Goal: Information Seeking & Learning: Learn about a topic

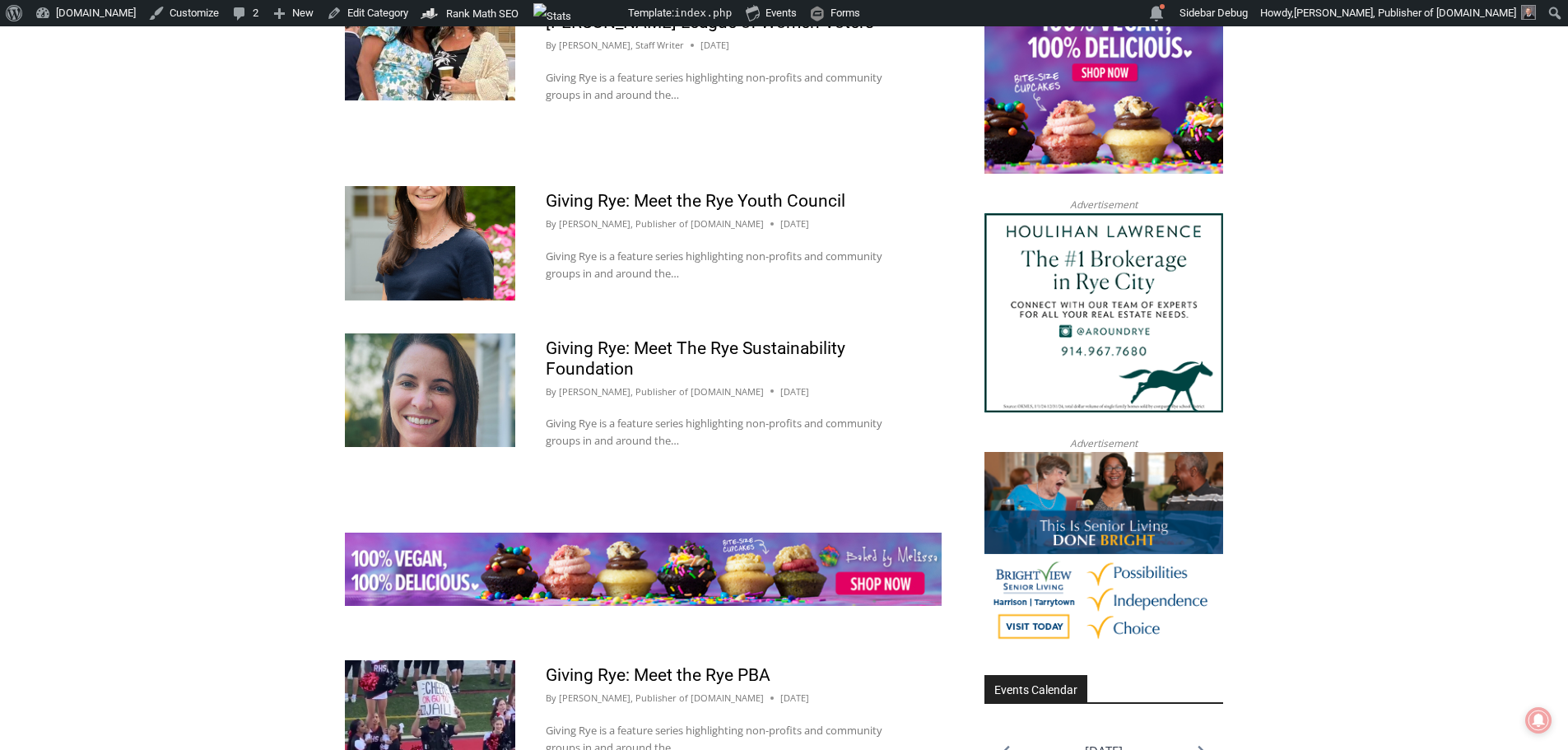
scroll to position [1977, 0]
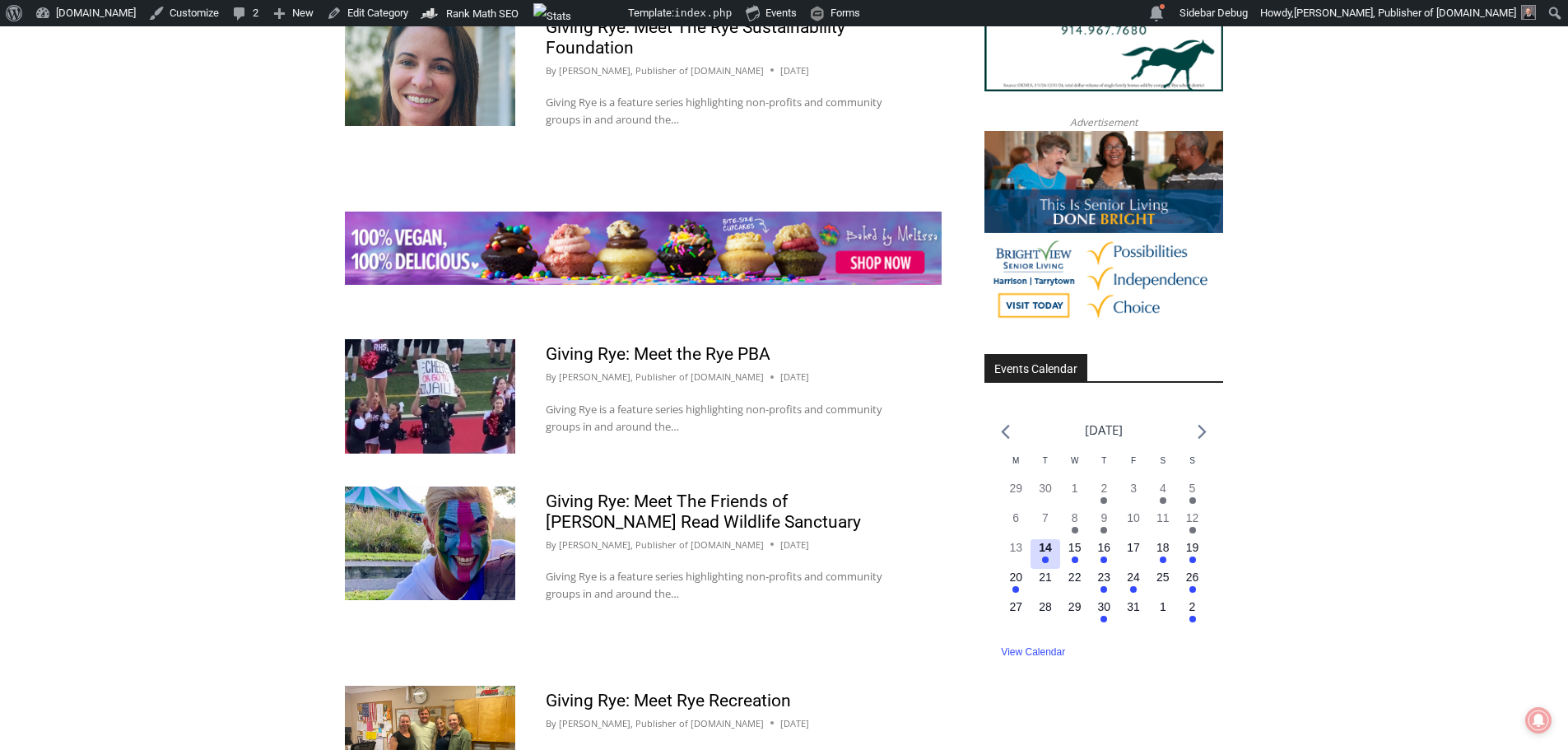
click at [770, 324] on em "Has events" at bounding box center [1044, 559] width 6 height 6
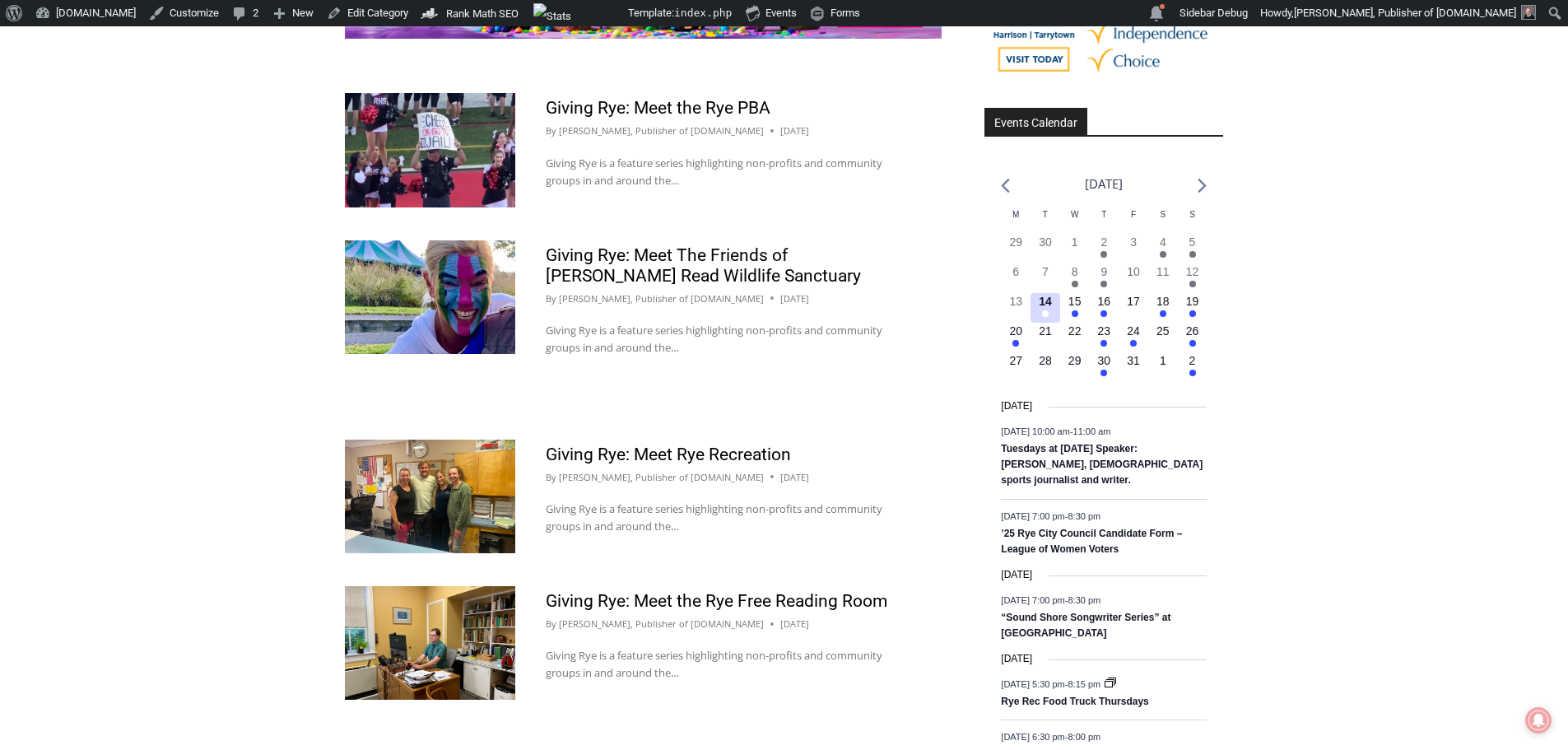
scroll to position [2223, 0]
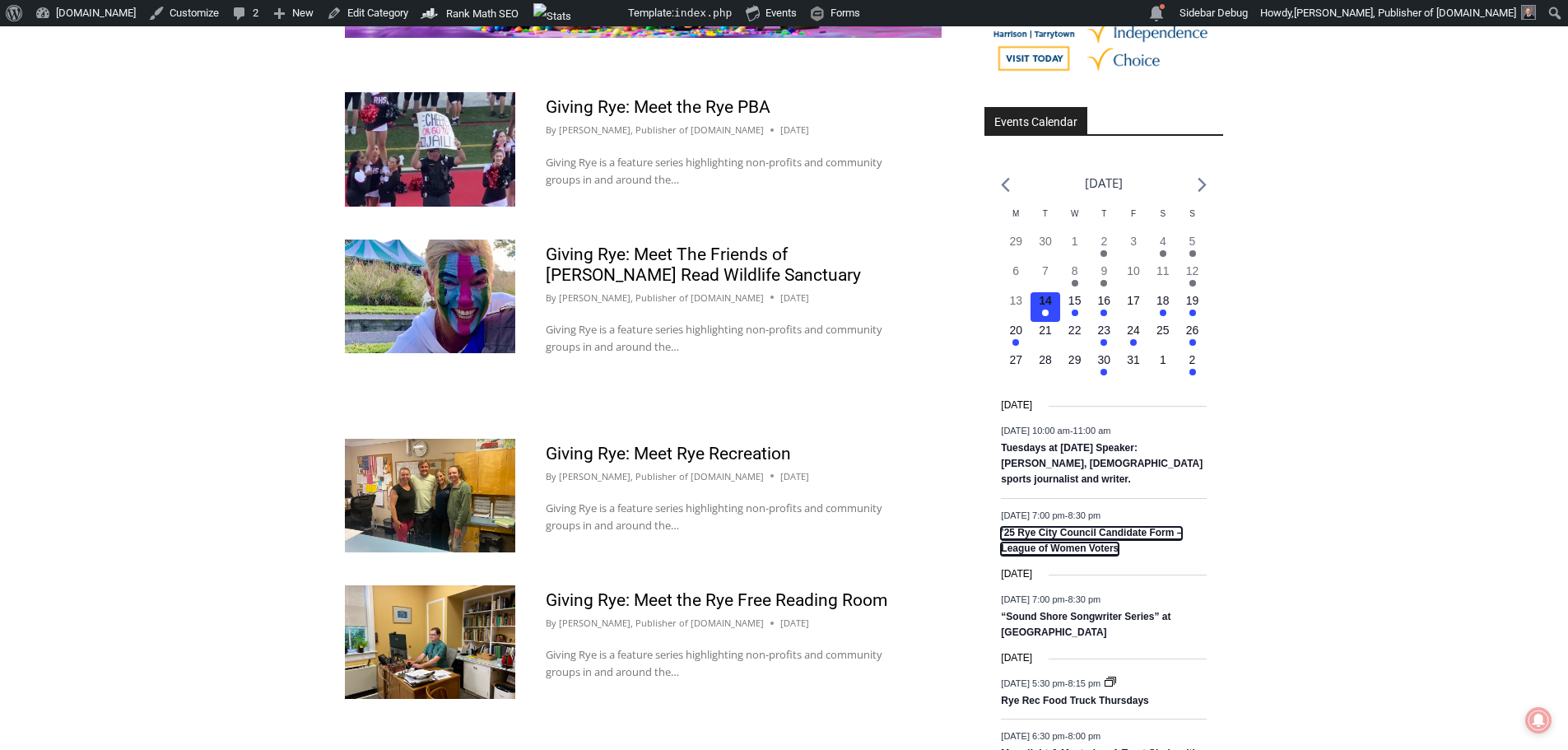
click at [770, 324] on link "’25 Rye City Council Candidate Form – League of Women Voters" at bounding box center [1091, 541] width 181 height 29
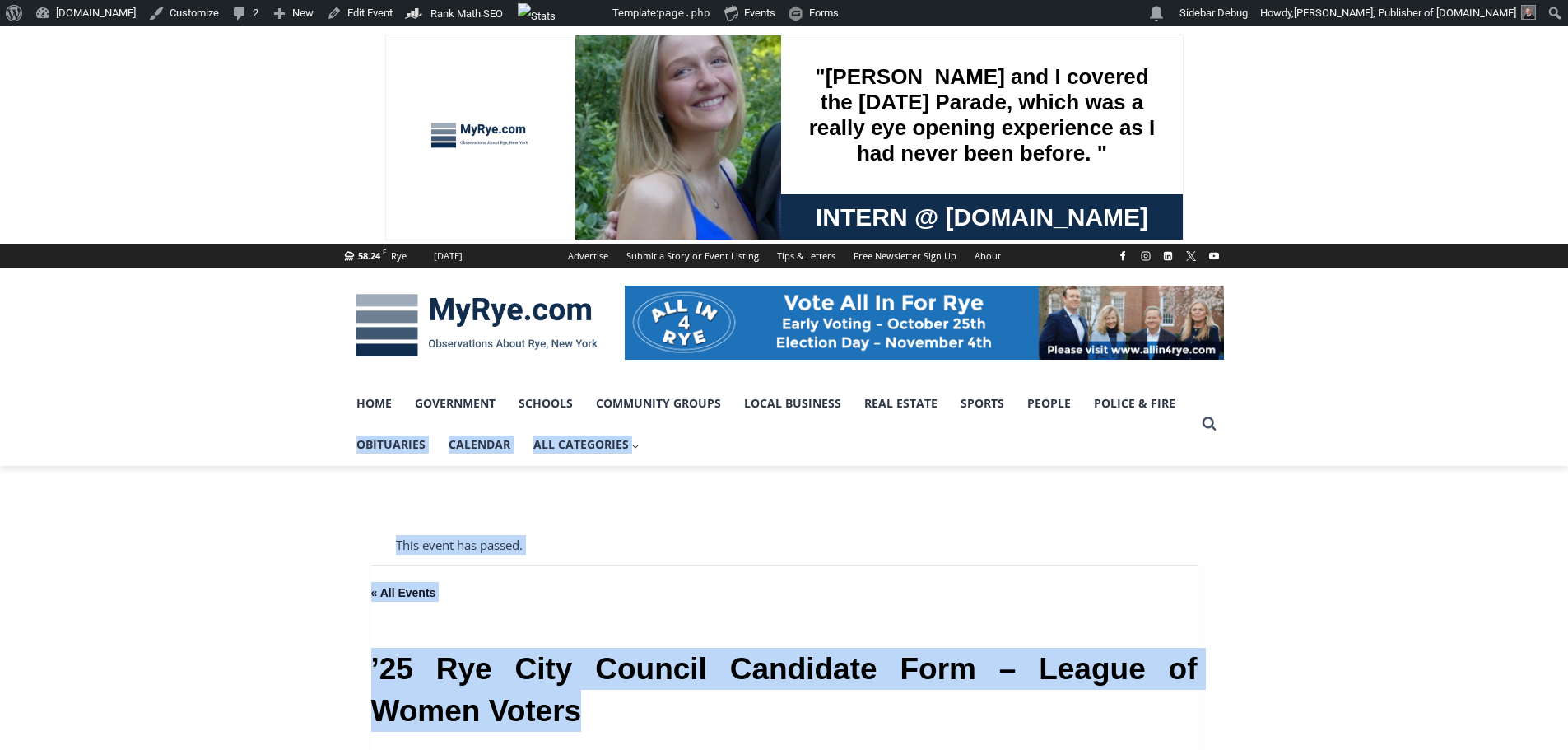
drag, startPoint x: 201, startPoint y: 648, endPoint x: 218, endPoint y: 637, distance: 20.2
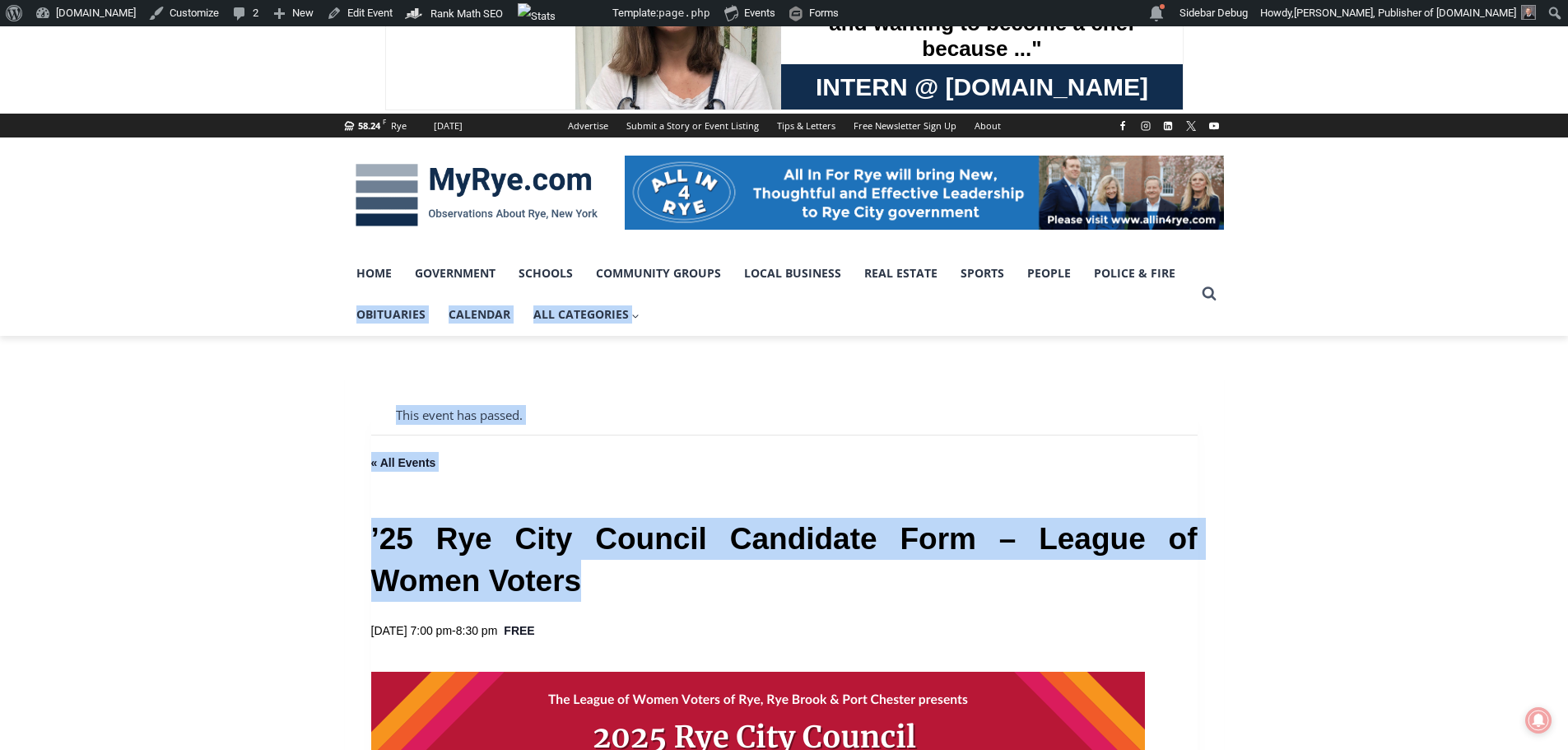
scroll to position [411, 0]
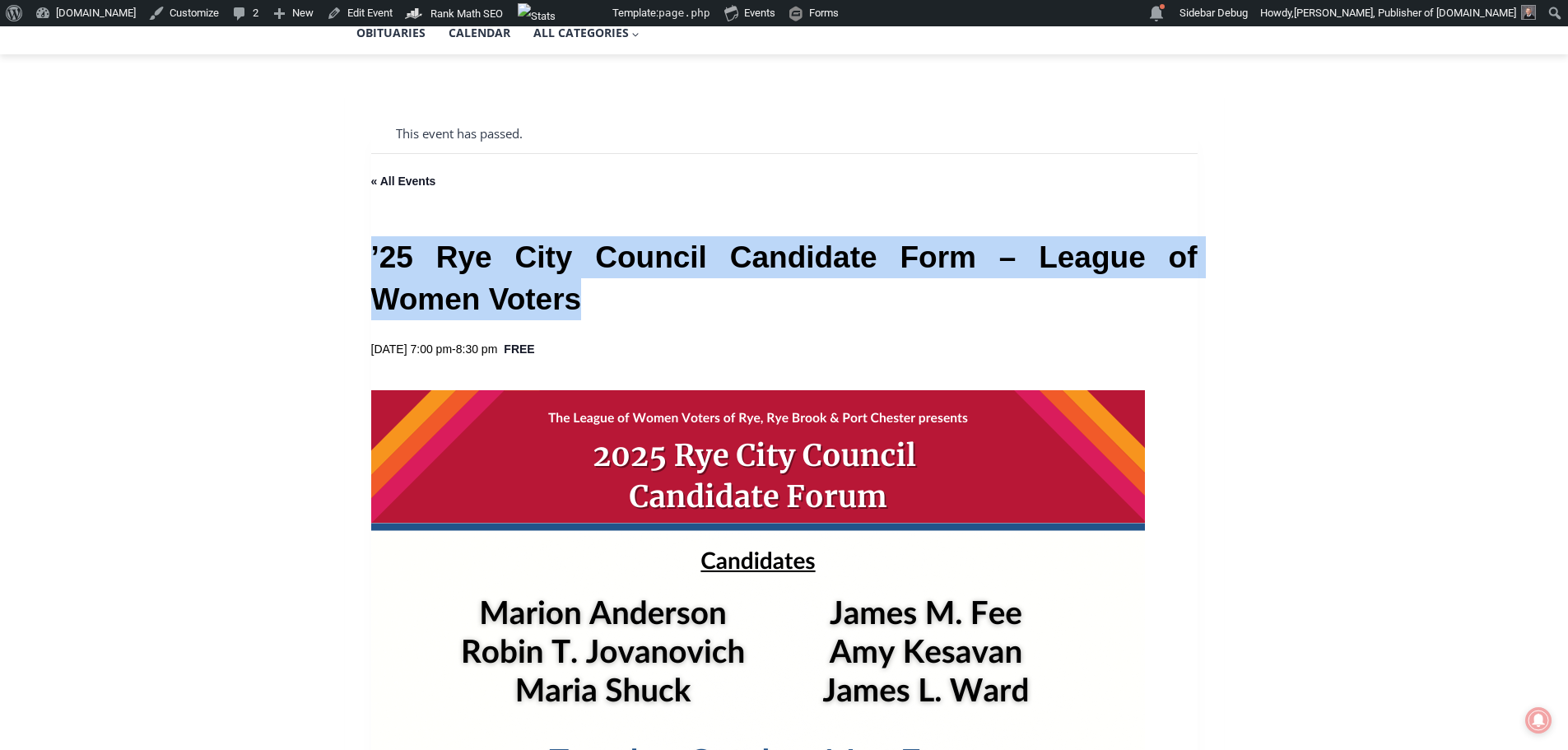
drag, startPoint x: 579, startPoint y: 304, endPoint x: 361, endPoint y: 273, distance: 220.2
copy h1 "’25 Rye City Council Candidate Form – League of Women Voters"
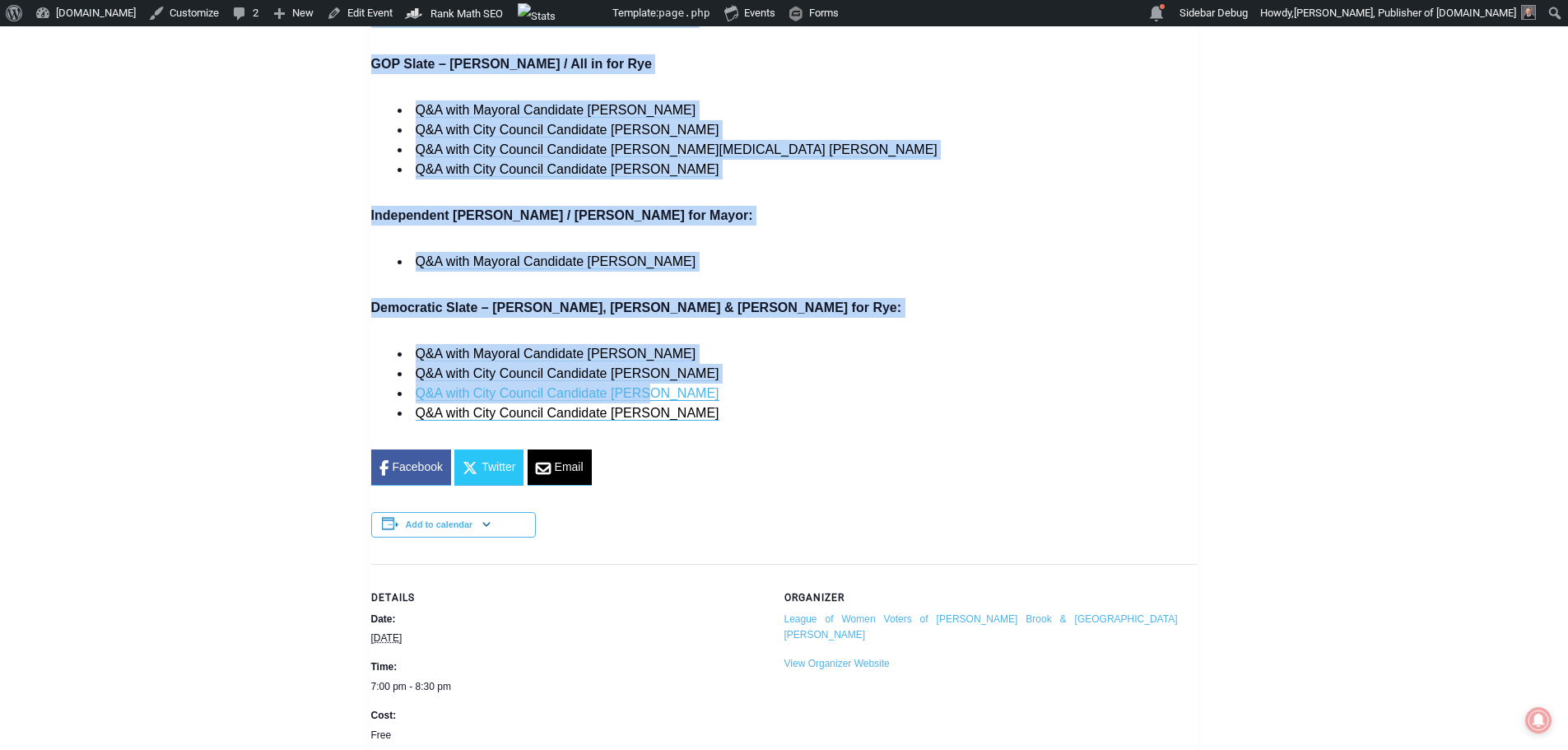
scroll to position [1565, 0]
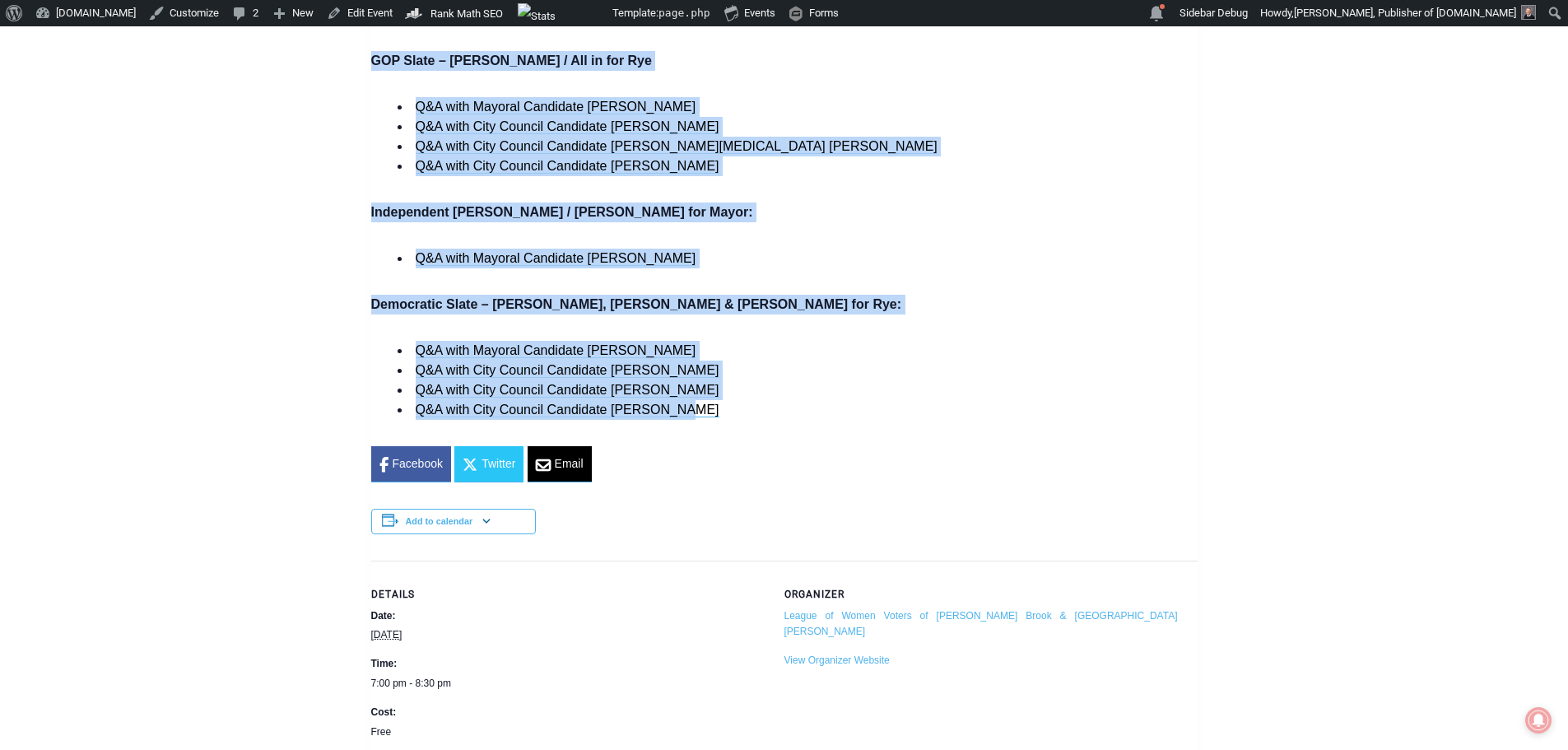
drag, startPoint x: 370, startPoint y: 254, endPoint x: 758, endPoint y: 419, distance: 421.6
click at [758, 419] on div "This event has passed. « All Events ’25 Rye City Council Candidate Form – Leagu…" at bounding box center [784, 423] width 878 height 3012
copy div "’25 Rye City Council Candidate Form League of Women Voters of Rye, Rye Brook & …"
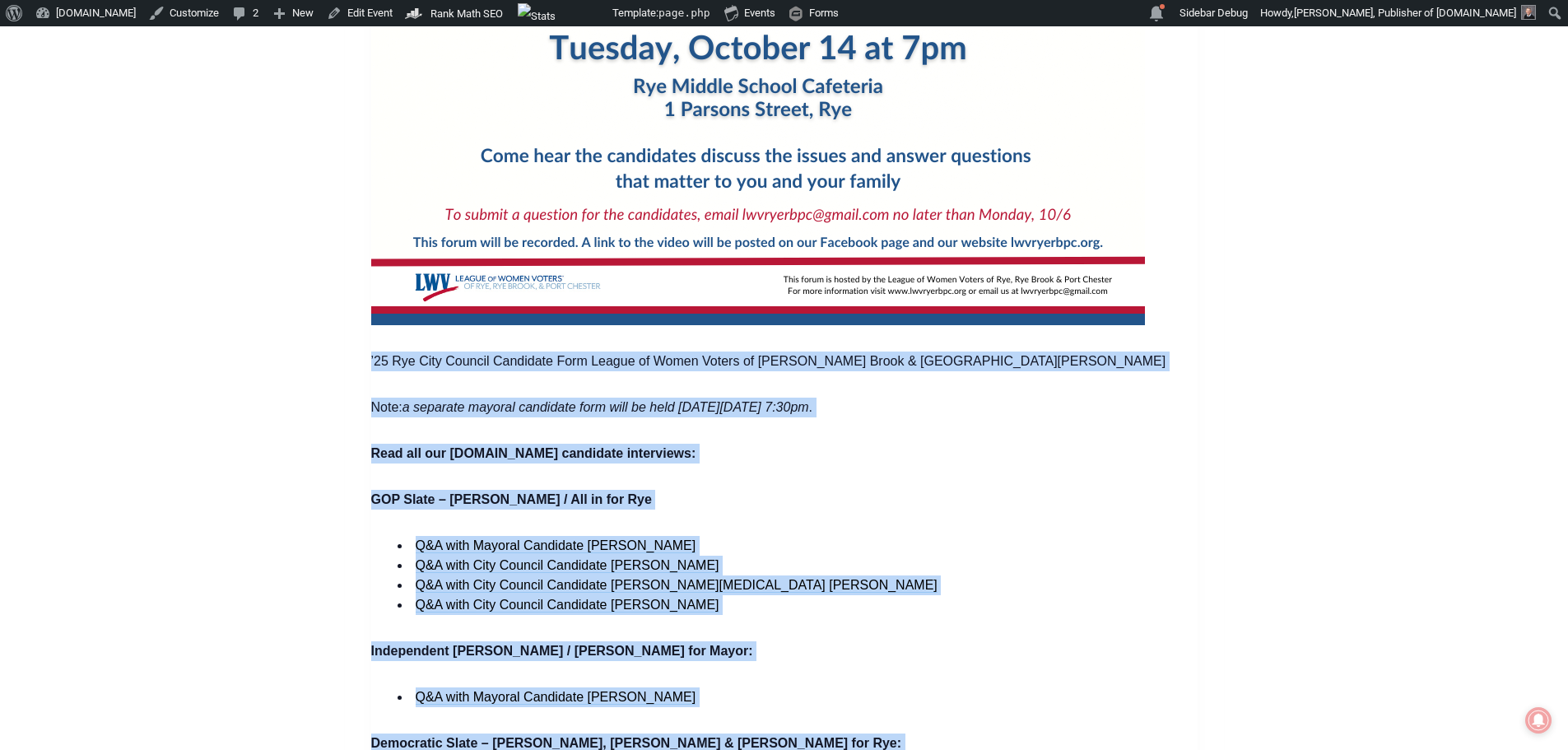
scroll to position [1071, 0]
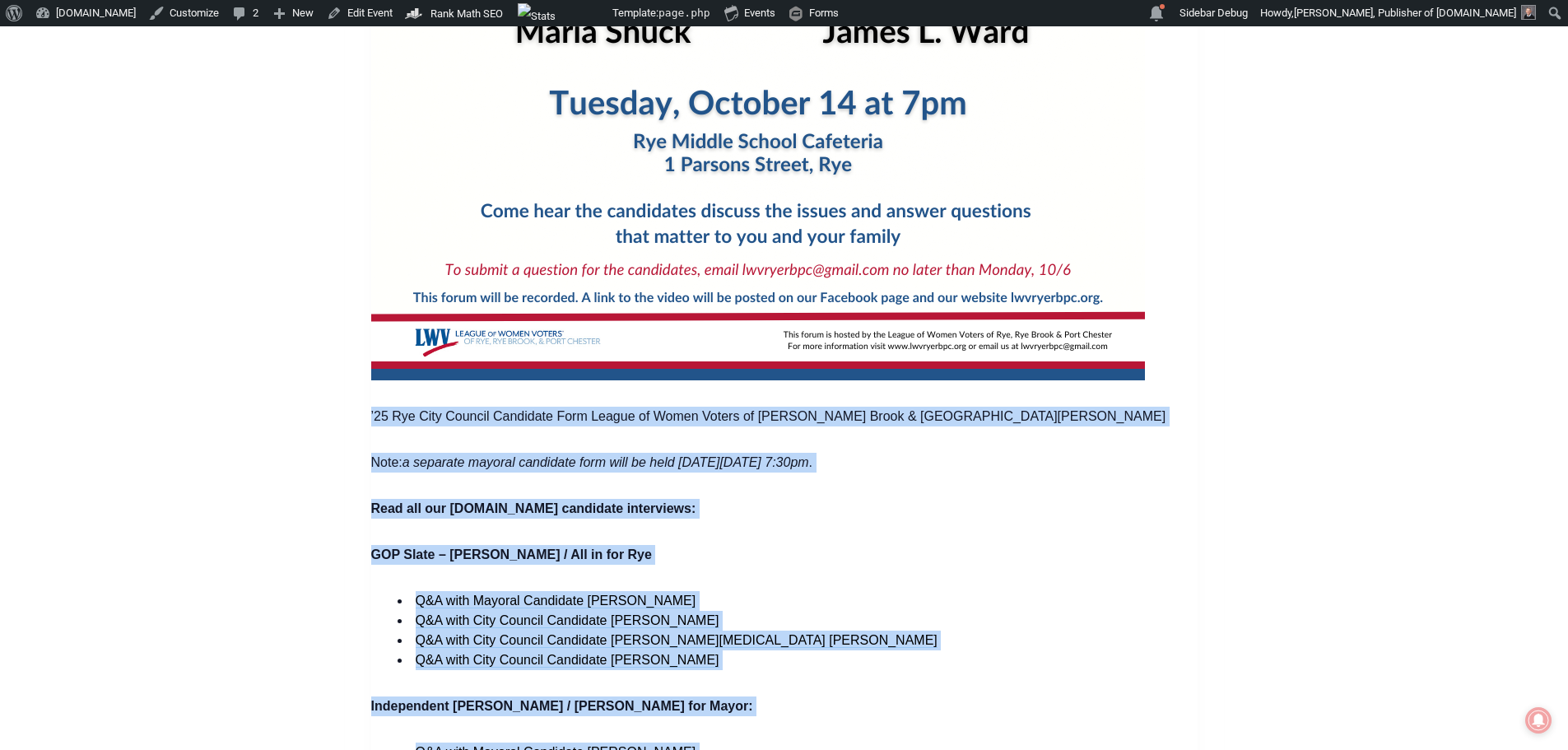
copy div "’25 Rye City Council Candidate Form League of Women Voters of Rye, Rye Brook & …"
